Goal: Check status: Check status

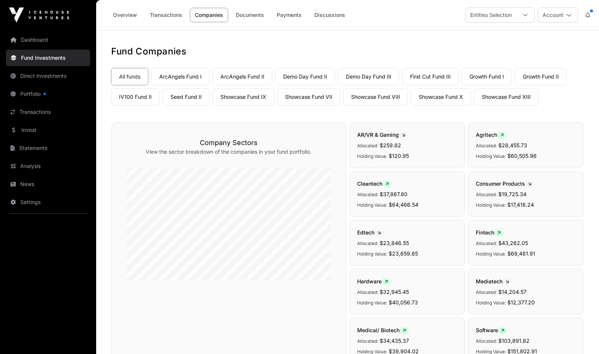
click at [277, 328] on div "Company Sectors View the sector breakdown of the companies in your fund portfol…" at bounding box center [228, 241] width 235 height 238
click at [170, 16] on link "Transactions" at bounding box center [166, 15] width 42 height 14
click at [162, 14] on link "Transactions" at bounding box center [166, 15] width 42 height 14
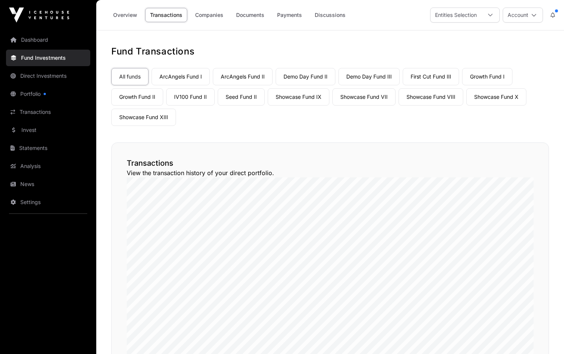
click at [162, 14] on link "Transactions" at bounding box center [166, 15] width 42 height 14
click at [286, 16] on link "Payments" at bounding box center [289, 15] width 35 height 14
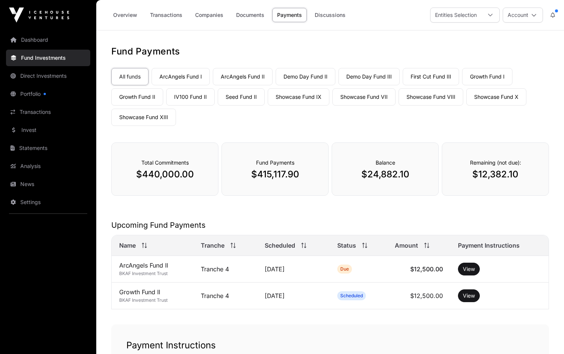
click at [167, 15] on link "Transactions" at bounding box center [166, 15] width 42 height 14
click at [162, 16] on link "Transactions" at bounding box center [166, 15] width 42 height 14
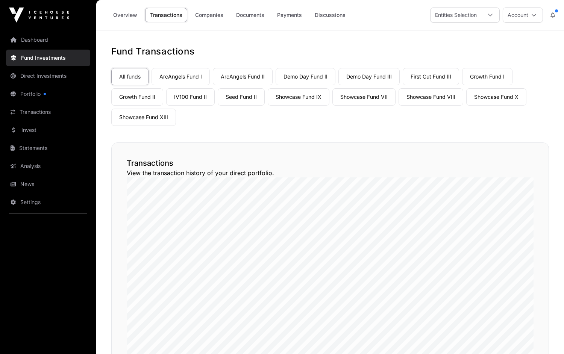
scroll to position [225, 0]
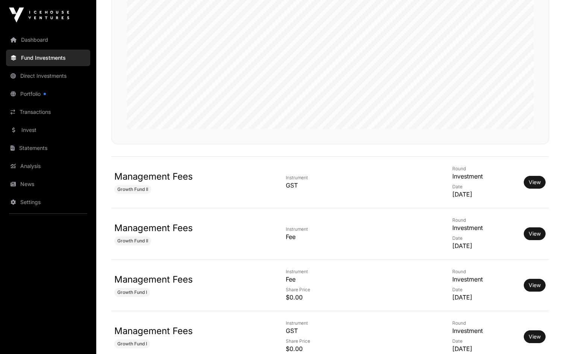
click at [528, 234] on link "View" at bounding box center [534, 234] width 12 height 8
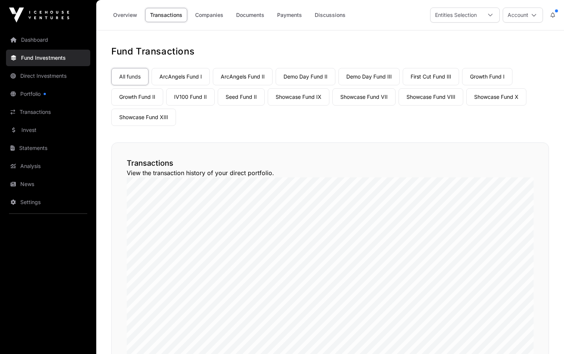
scroll to position [225, 0]
